Goal: Transaction & Acquisition: Purchase product/service

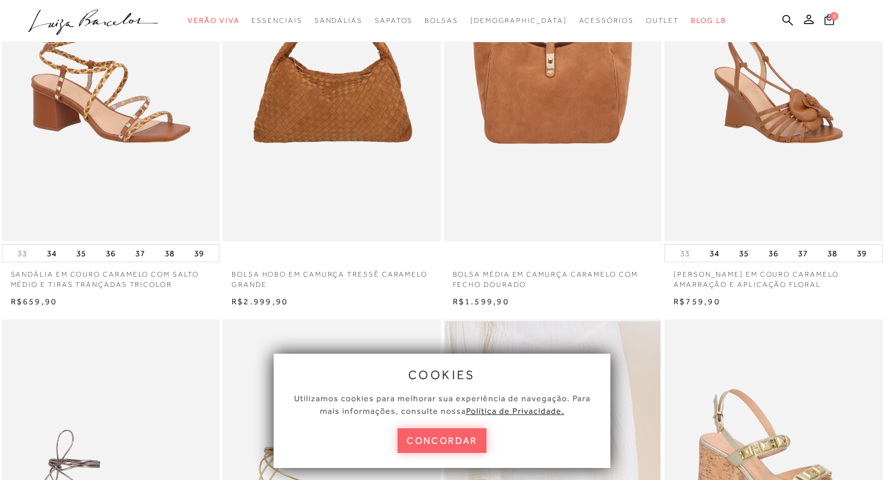
scroll to position [182, 0]
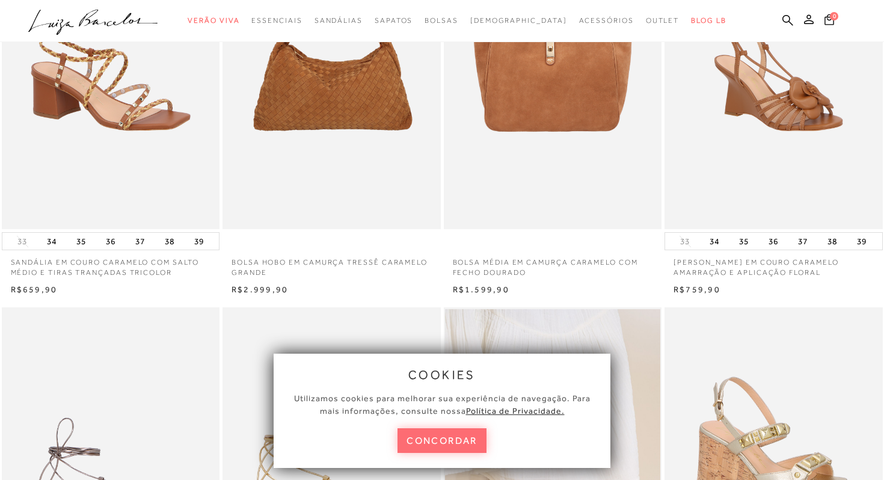
click at [454, 444] on button "concordar" at bounding box center [442, 440] width 89 height 25
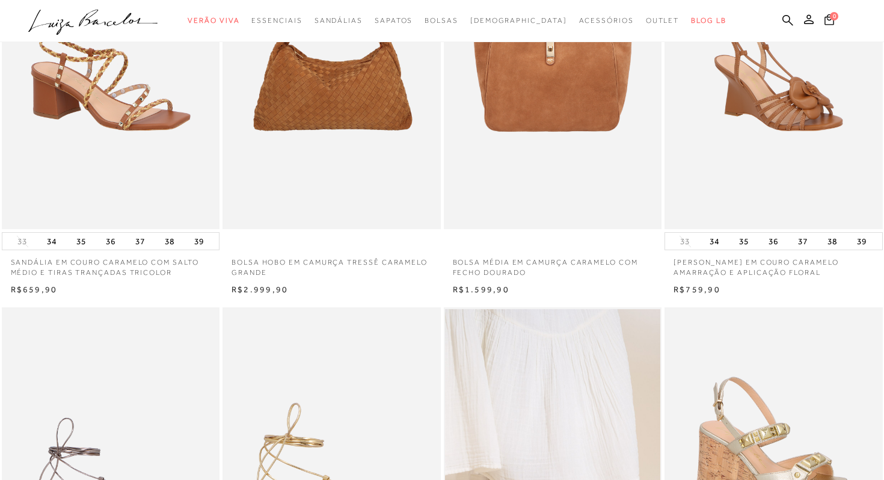
scroll to position [0, 0]
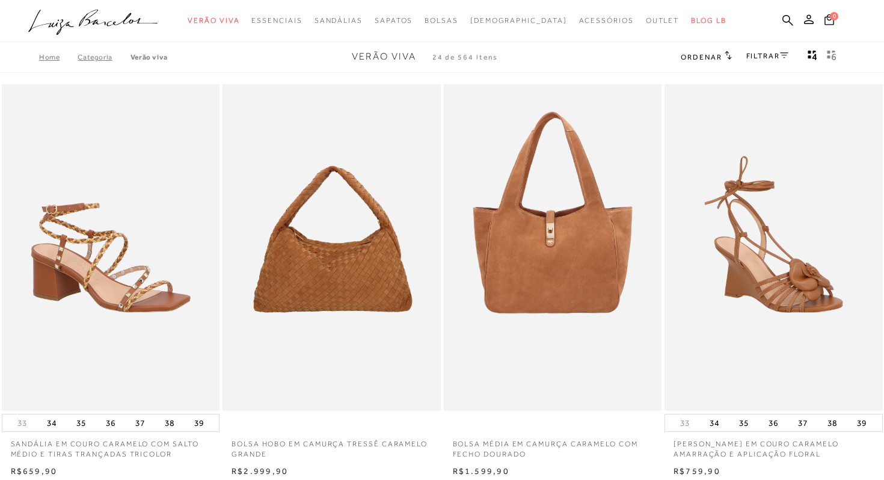
click at [75, 22] on icon ".a{fill-rule:evenodd;}" at bounding box center [93, 22] width 130 height 25
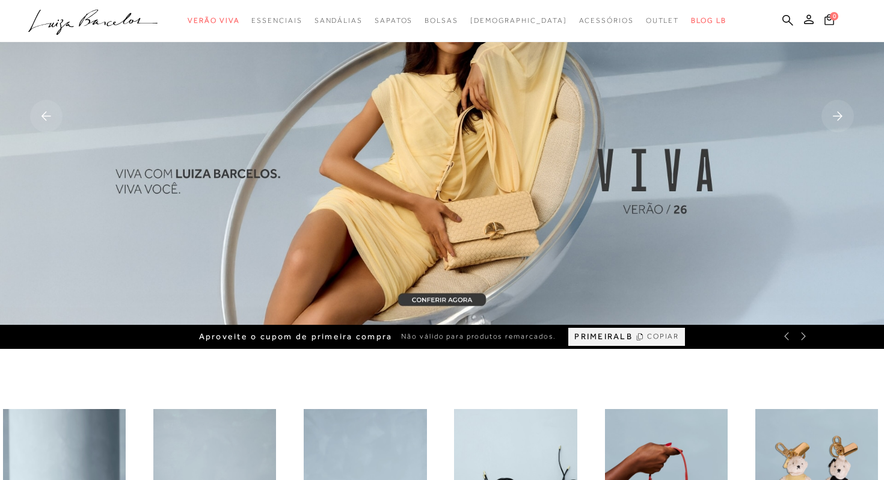
scroll to position [159, 0]
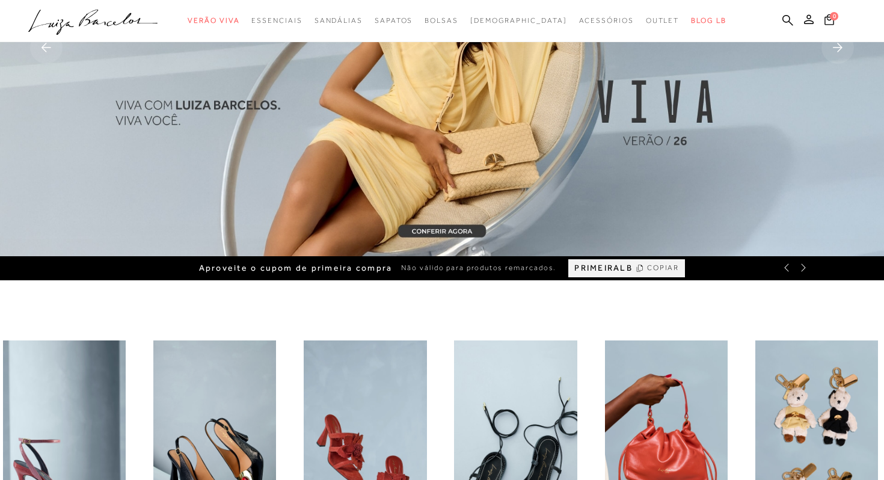
click at [653, 267] on span "COPIAR" at bounding box center [663, 267] width 32 height 11
click at [782, 22] on ul ".a{fill-rule:evenodd;} Verão Viva Em alta Favoritos das Influenciadoras Apostas…" at bounding box center [433, 21] width 810 height 22
click at [789, 18] on icon at bounding box center [788, 19] width 11 height 11
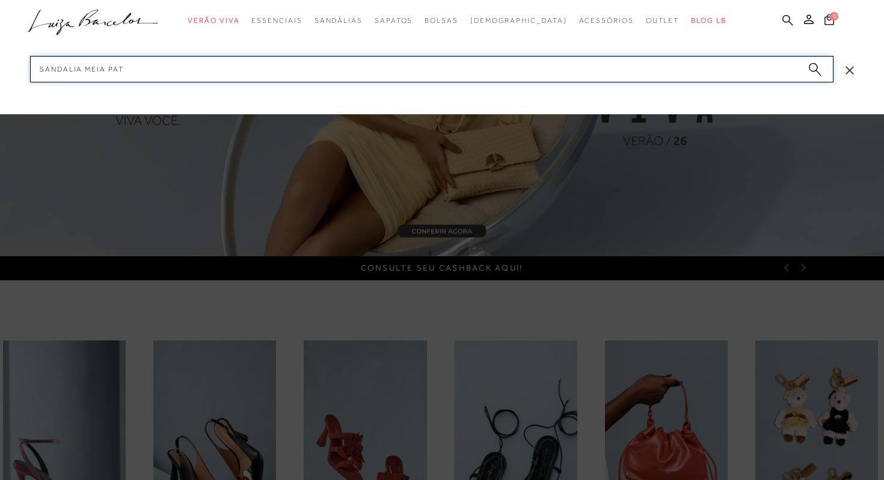
type input "sandalia meia pata"
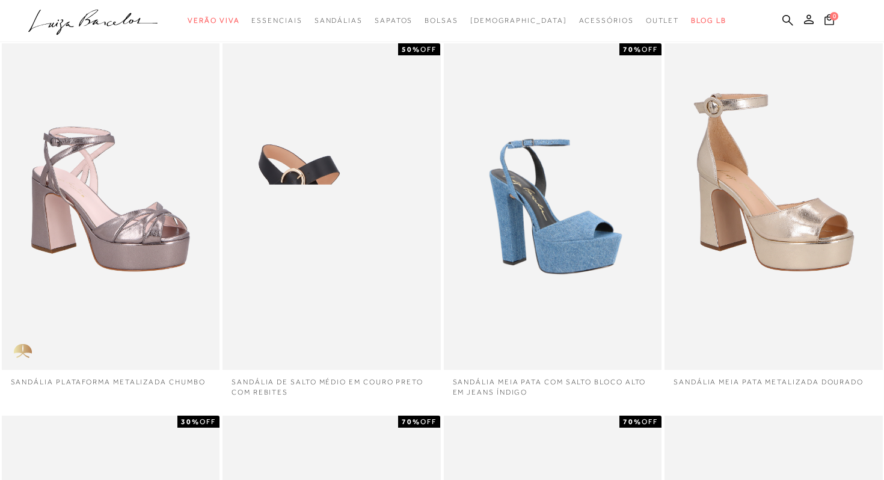
scroll to position [62, 0]
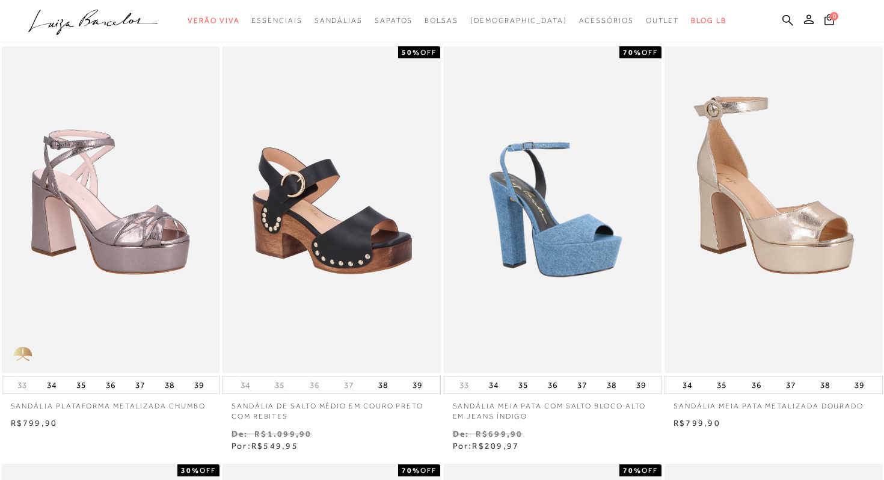
click at [40, 261] on img at bounding box center [111, 210] width 216 height 324
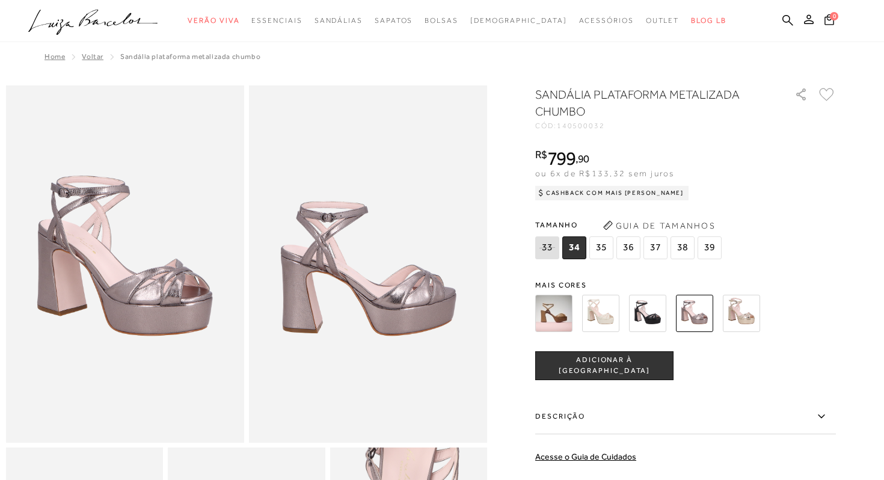
click at [582, 243] on span "34" at bounding box center [575, 247] width 24 height 23
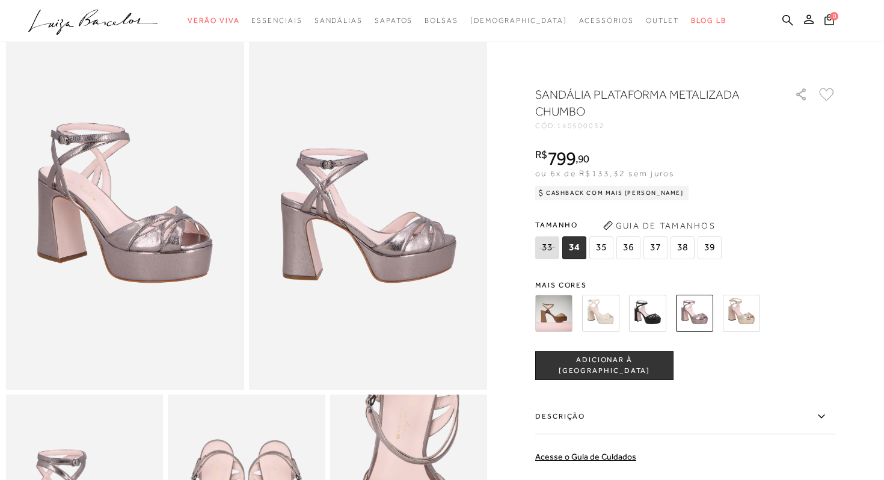
scroll to position [57, 0]
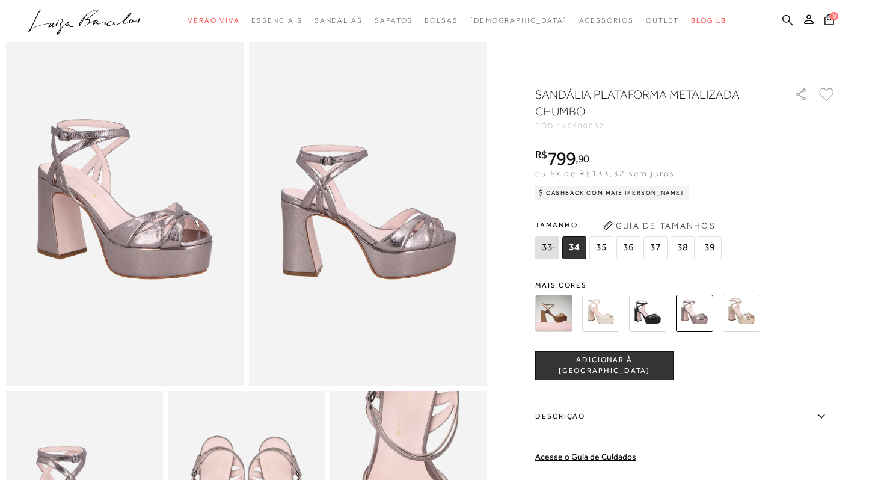
click at [615, 371] on button "ADICIONAR À [GEOGRAPHIC_DATA]" at bounding box center [604, 365] width 138 height 29
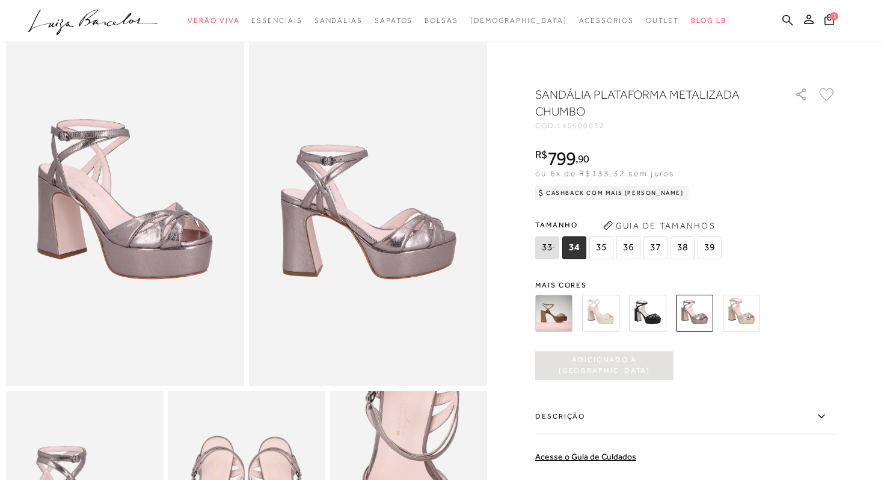
scroll to position [0, 0]
click at [831, 19] on icon at bounding box center [829, 19] width 11 height 13
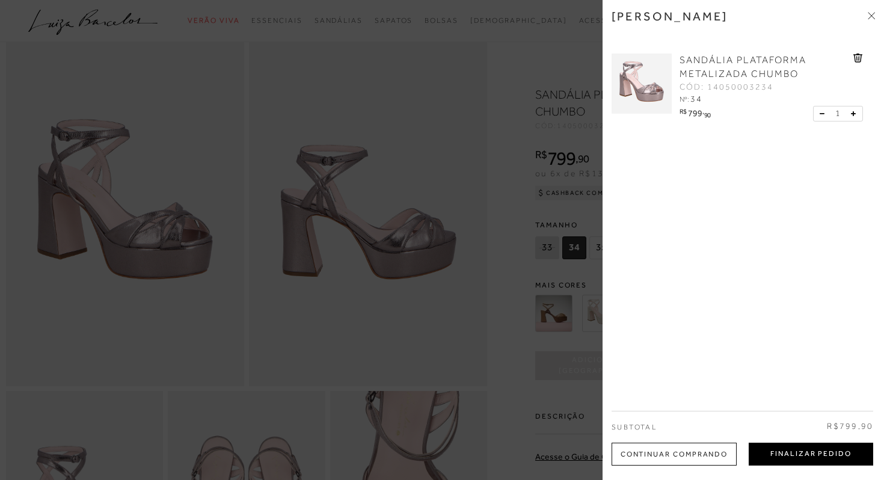
click at [782, 452] on button "Finalizar Pedido" at bounding box center [811, 454] width 125 height 23
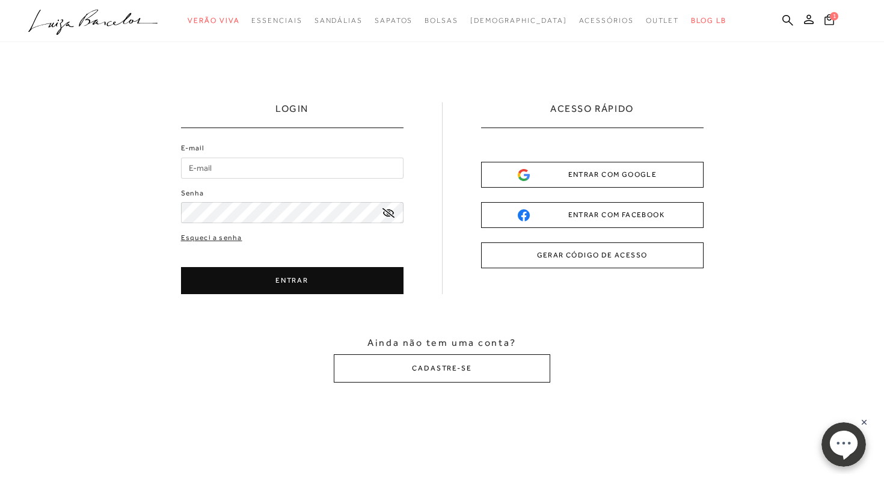
click at [371, 165] on input "E-mail" at bounding box center [292, 168] width 223 height 21
type input "[EMAIL_ADDRESS][DOMAIN_NAME]"
click at [386, 216] on icon at bounding box center [388, 213] width 12 height 10
click at [238, 277] on button "ENTRAR" at bounding box center [292, 280] width 223 height 27
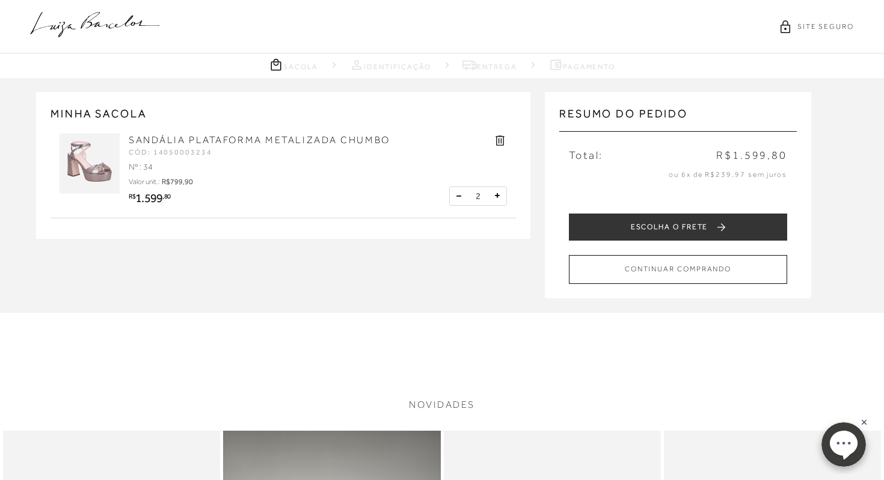
click at [461, 196] on button at bounding box center [459, 196] width 12 height 12
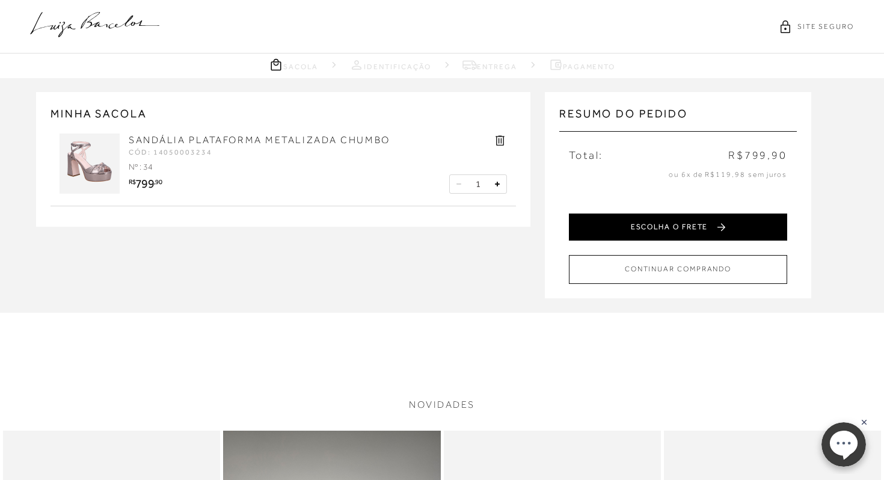
click at [600, 229] on button "ESCOLHA O FRETE" at bounding box center [678, 227] width 218 height 27
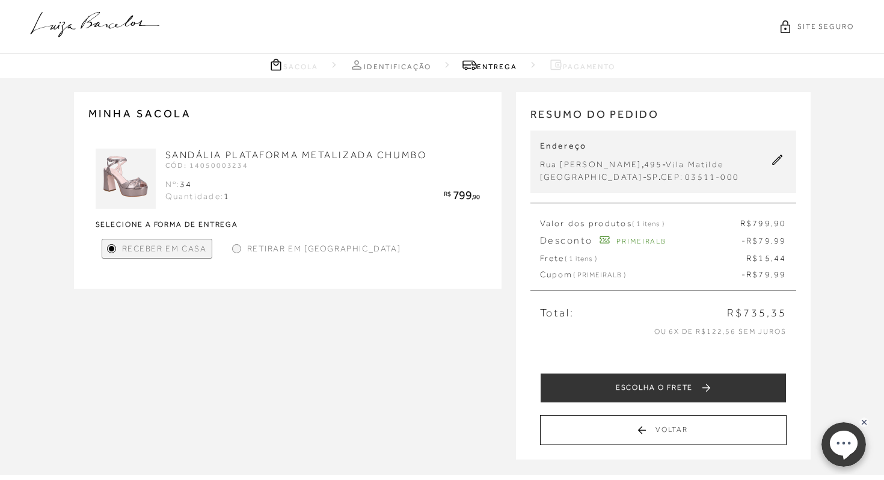
click at [235, 247] on div at bounding box center [236, 248] width 5 height 5
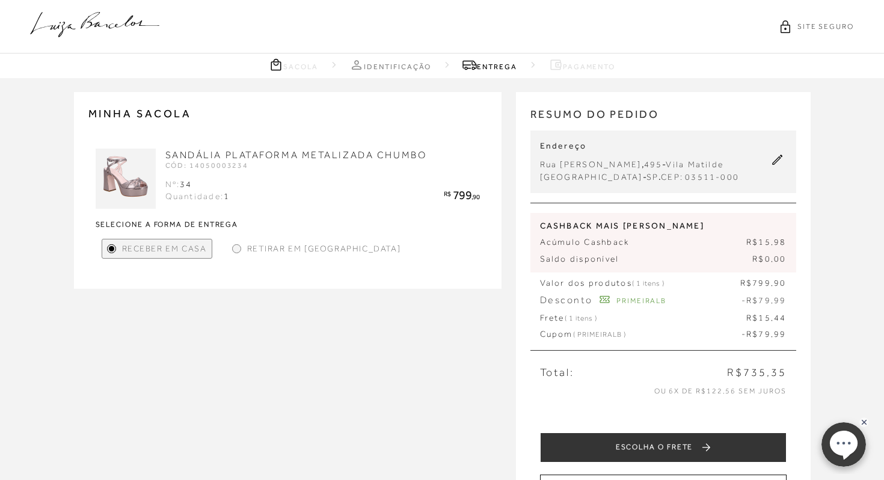
click at [238, 251] on div at bounding box center [236, 248] width 9 height 9
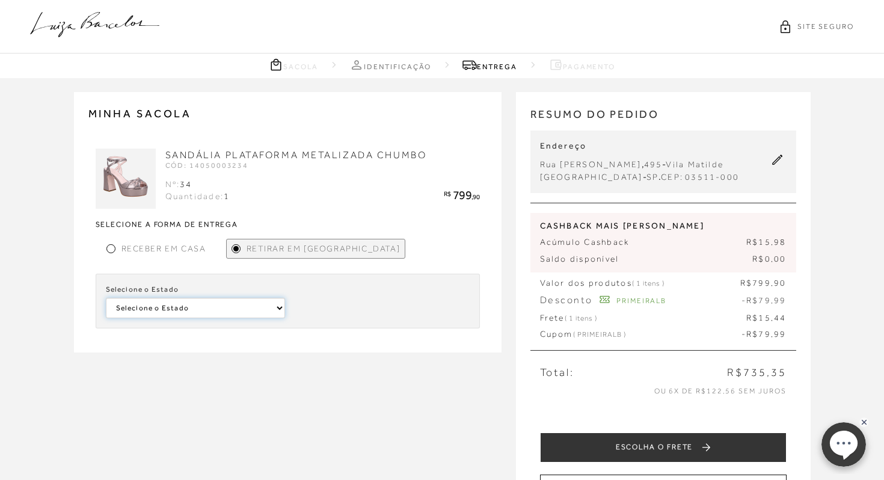
click at [247, 307] on select "Selecione o Estado [GEOGRAPHIC_DATA] [GEOGRAPHIC_DATA] [GEOGRAPHIC_DATA] [GEOGR…" at bounding box center [196, 308] width 180 height 20
select select
click at [106, 298] on select "Selecione o Estado [GEOGRAPHIC_DATA] [GEOGRAPHIC_DATA] [GEOGRAPHIC_DATA] [GEOGR…" at bounding box center [196, 308] width 180 height 20
click at [308, 314] on select "Selecione a [PERSON_NAME] [GEOGRAPHIC_DATA]" at bounding box center [380, 308] width 180 height 20
click at [111, 248] on div at bounding box center [110, 248] width 5 height 5
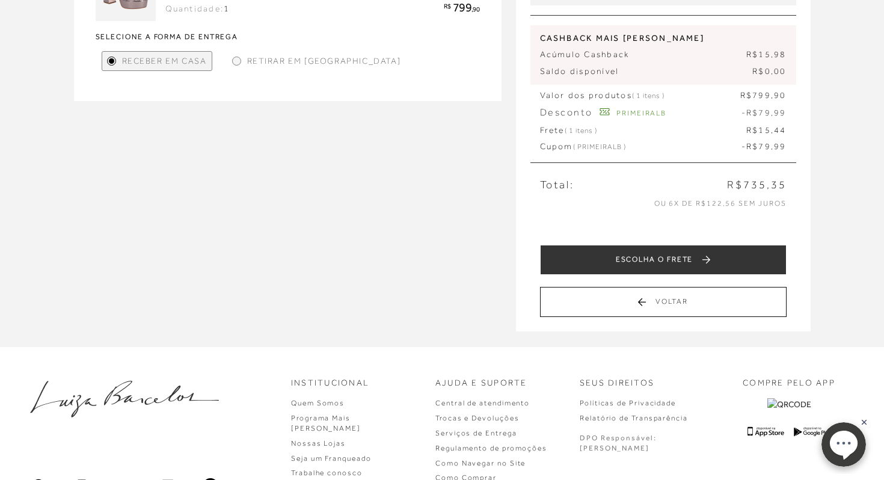
scroll to position [192, 0]
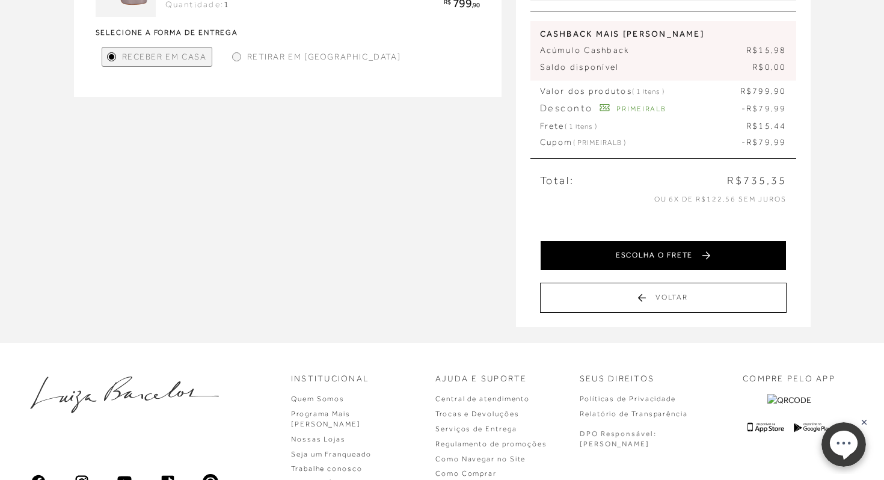
click at [674, 267] on button "ESCOLHA O FRETE" at bounding box center [663, 256] width 247 height 30
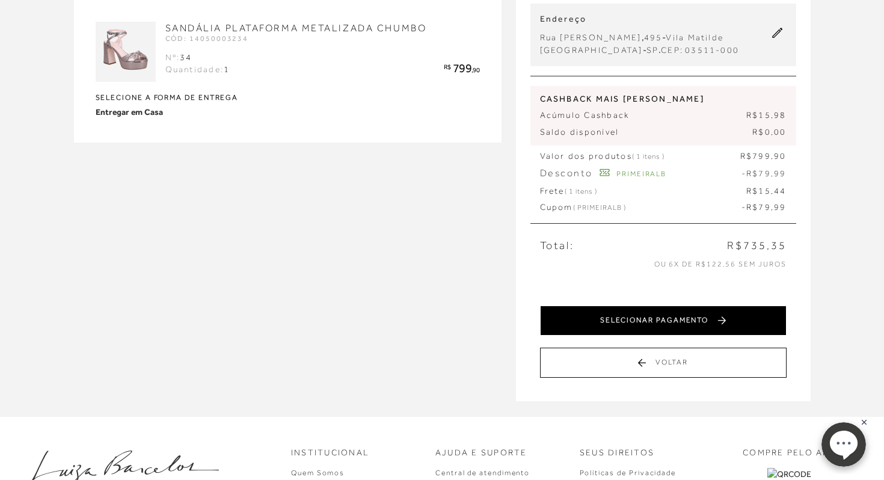
scroll to position [123, 0]
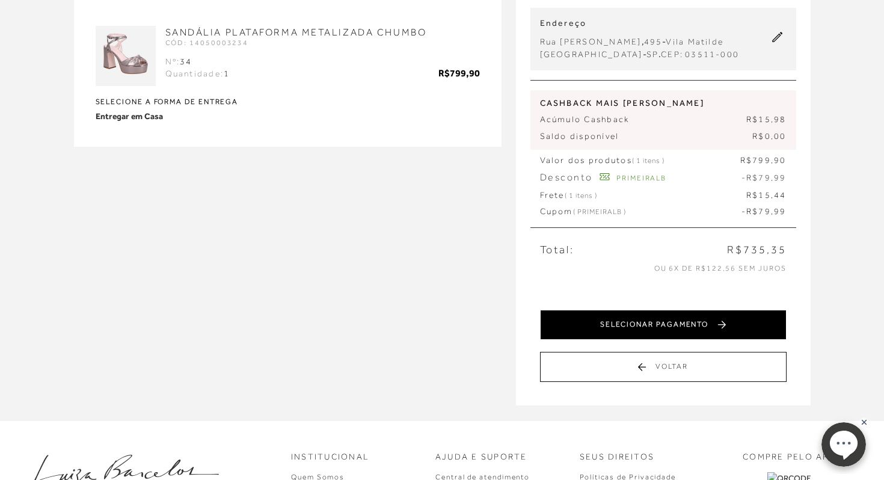
click at [706, 329] on button "SELECIONAR PAGAMENTO" at bounding box center [663, 325] width 247 height 30
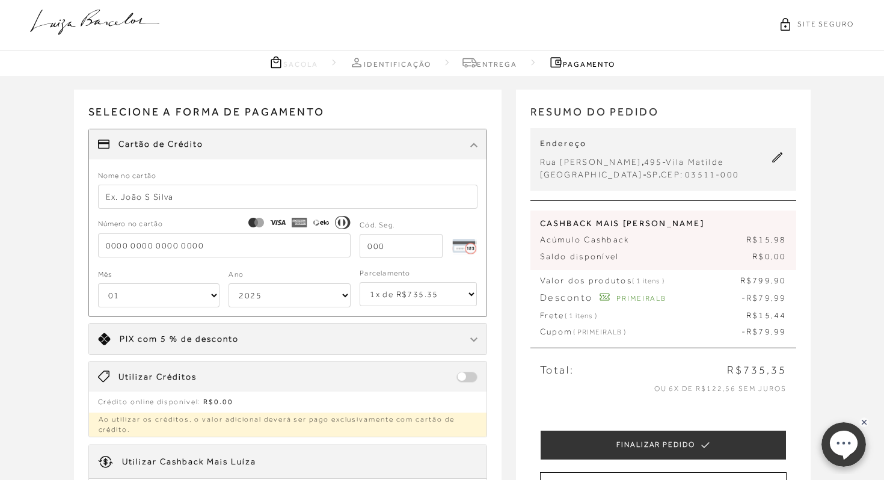
scroll to position [0, 0]
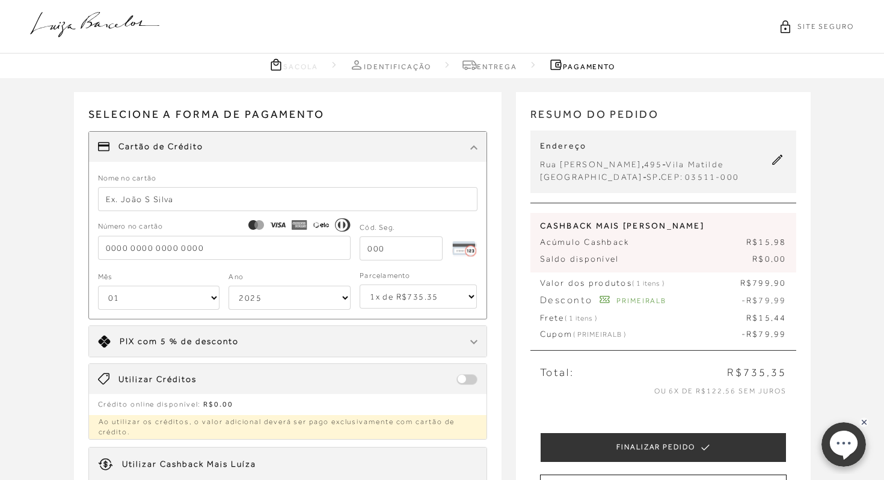
click at [300, 64] on link "Sacola" at bounding box center [294, 64] width 50 height 15
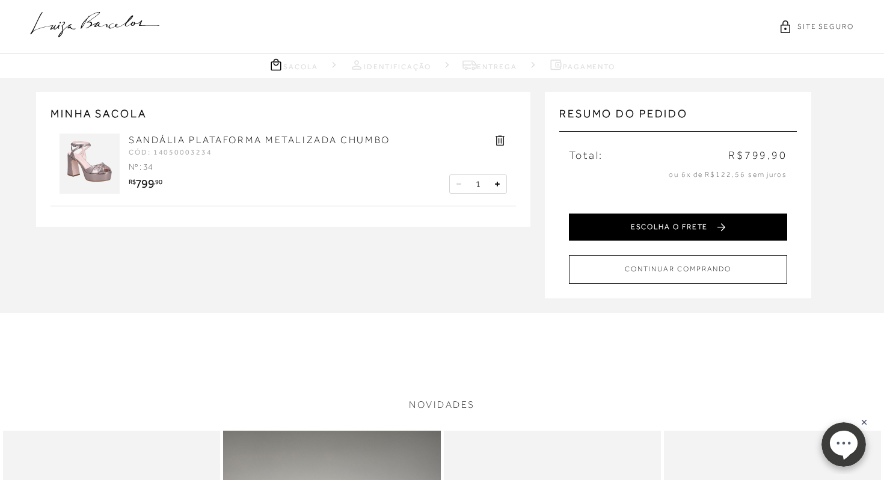
click at [729, 222] on button "ESCOLHA O FRETE" at bounding box center [678, 227] width 218 height 27
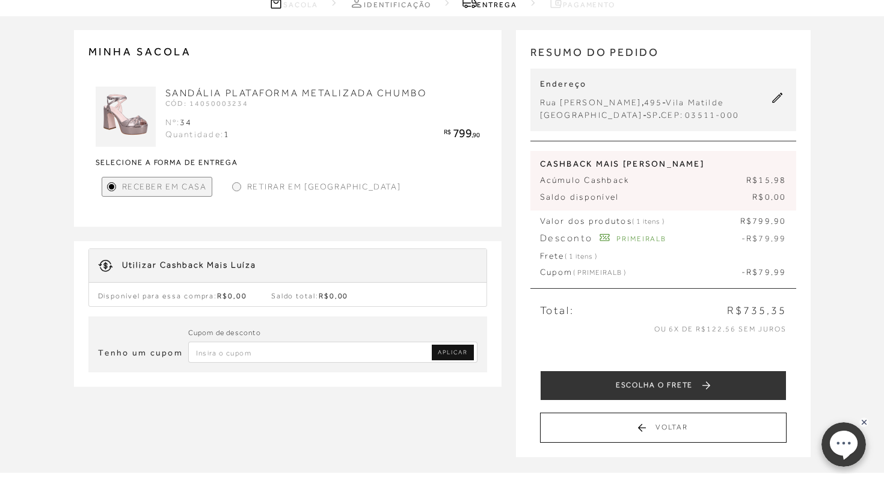
scroll to position [63, 0]
type input "PRIMEIRALB"
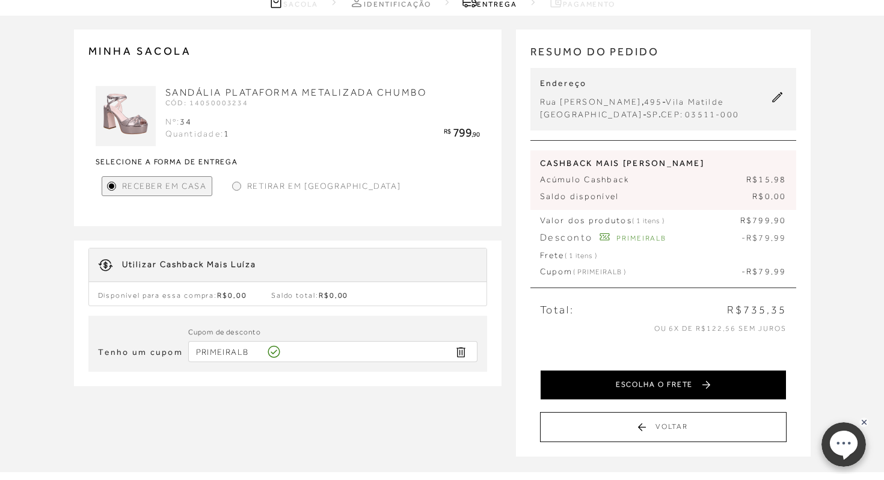
click at [621, 395] on button "ESCOLHA O FRETE" at bounding box center [663, 385] width 247 height 30
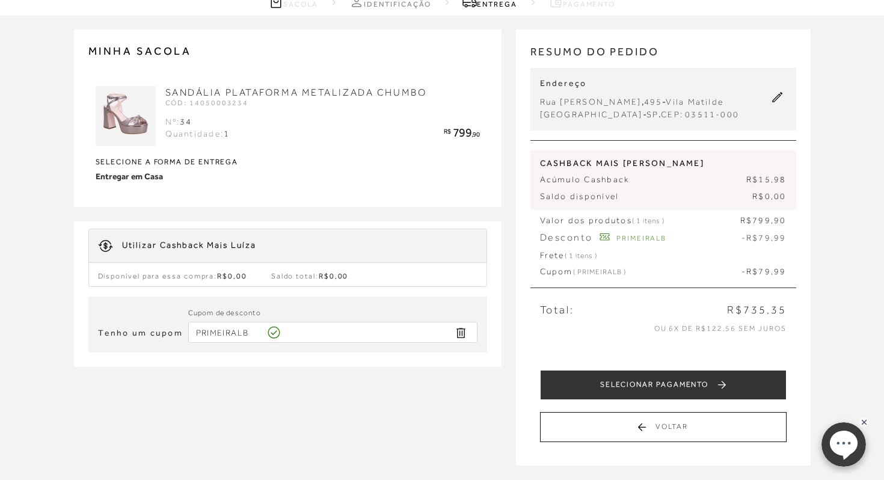
scroll to position [0, 0]
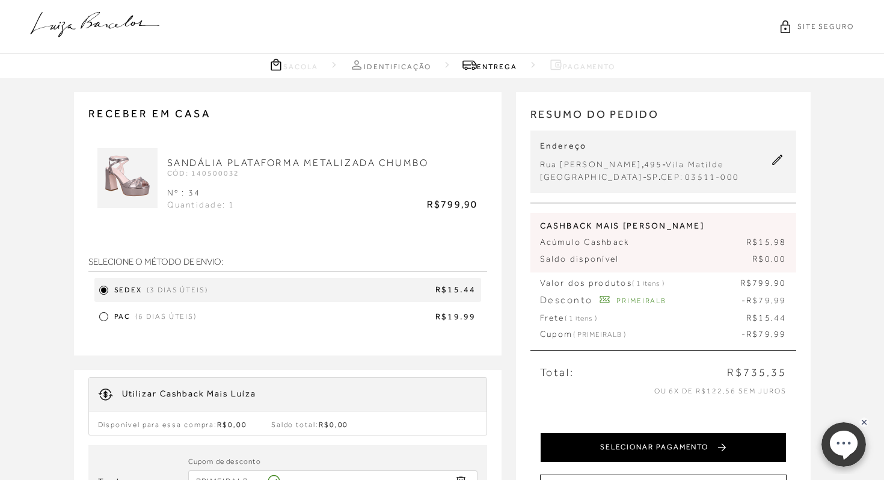
click at [638, 457] on button "SELECIONAR PAGAMENTO" at bounding box center [663, 448] width 247 height 30
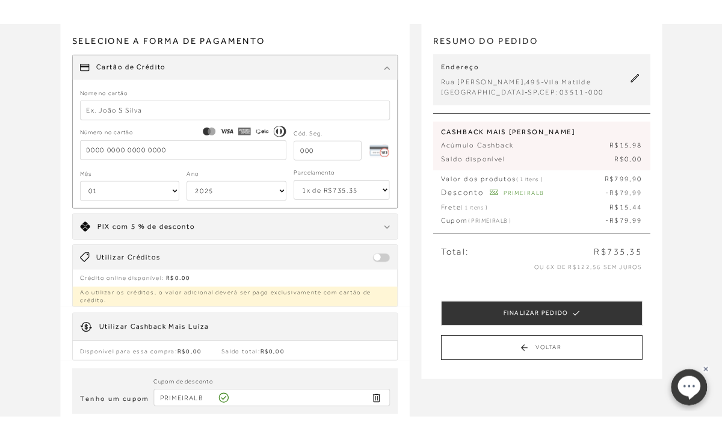
scroll to position [102, 0]
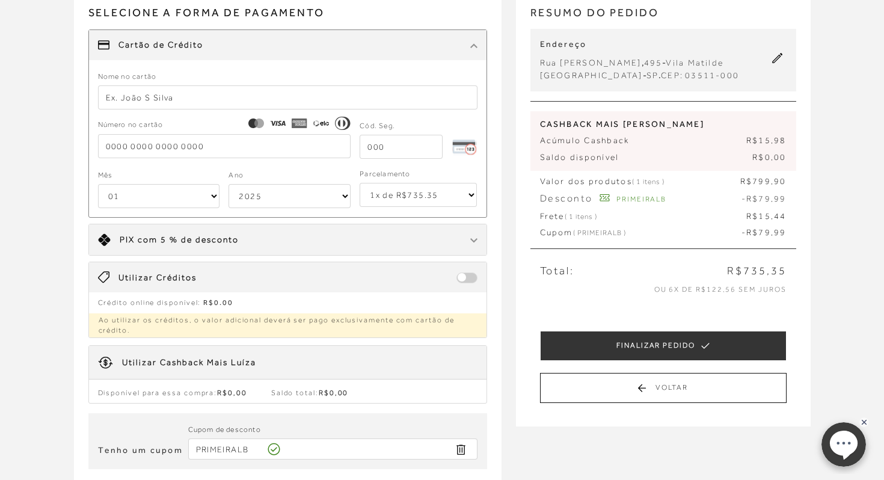
click at [387, 94] on input "text" at bounding box center [288, 97] width 380 height 24
